Goal: Transaction & Acquisition: Purchase product/service

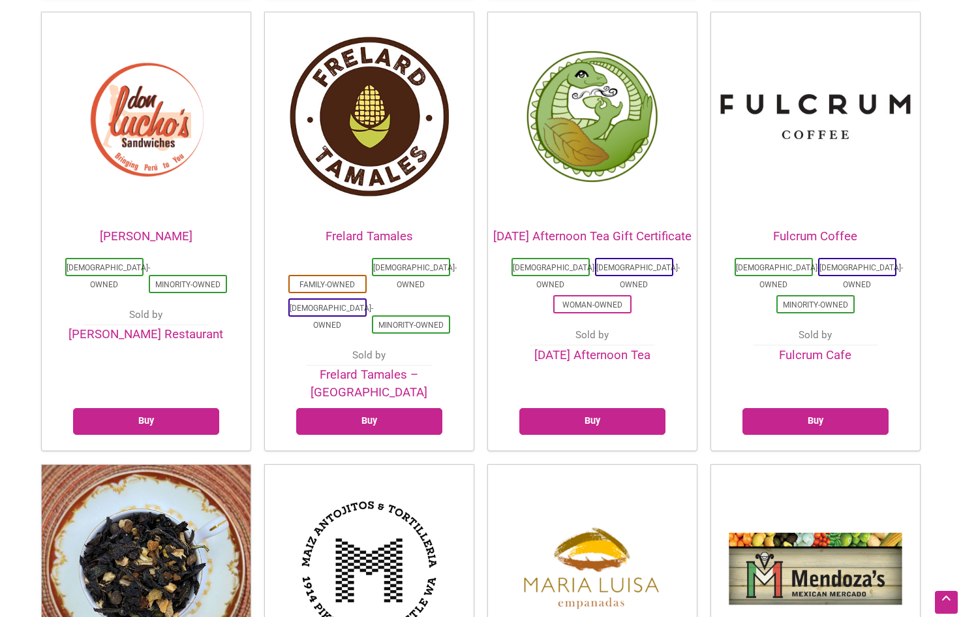
scroll to position [1240, 0]
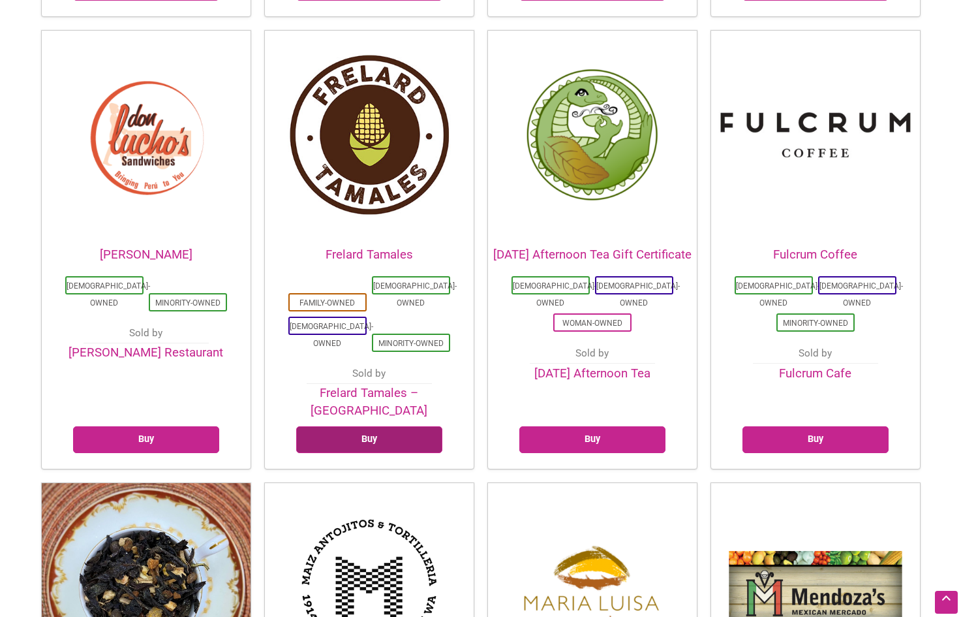
click at [371, 426] on link "Buy" at bounding box center [369, 439] width 146 height 27
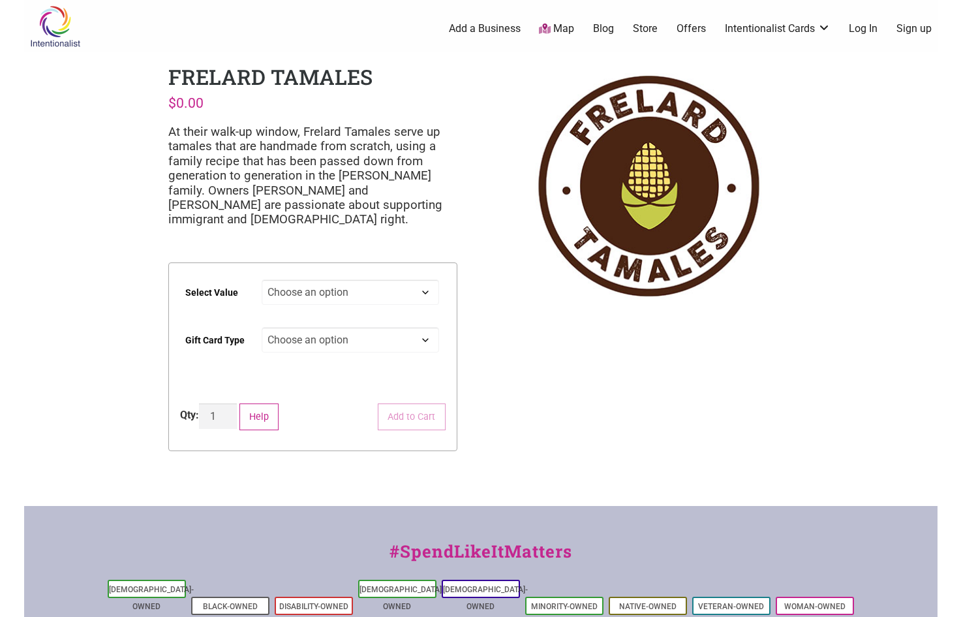
click at [427, 290] on select "Choose an option $25 $50 $100 $200 $500" at bounding box center [351, 291] width 178 height 25
click at [262, 279] on select "Choose an option $25 $50 $100 $200 $500" at bounding box center [351, 291] width 178 height 25
select select "$25"
click at [429, 341] on select "Choose an option Physical" at bounding box center [351, 339] width 178 height 25
select select "Physical"
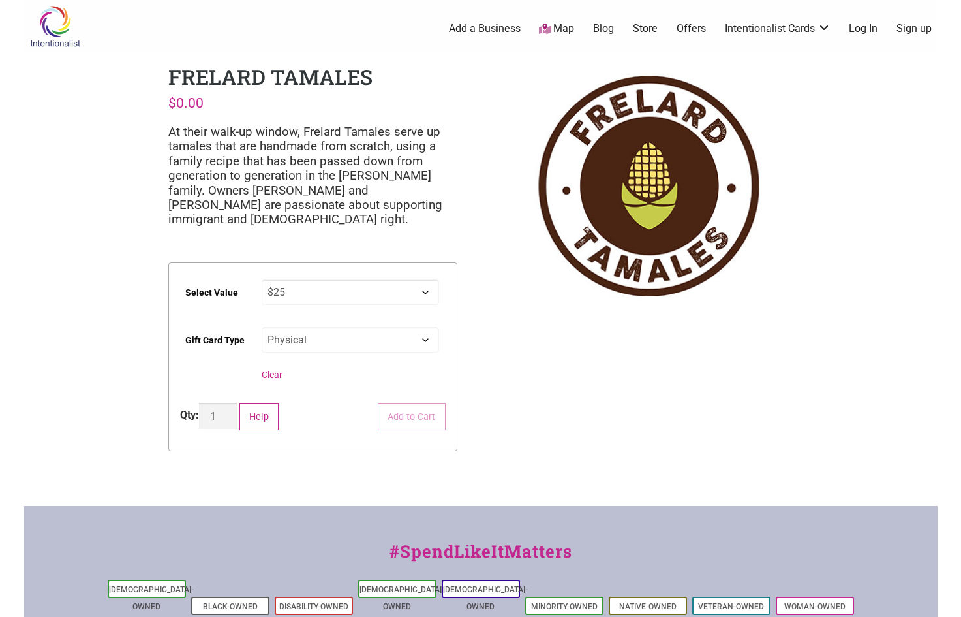
click at [262, 327] on select "Choose an option Physical" at bounding box center [351, 339] width 178 height 25
select select "$25"
